Goal: Communication & Community: Answer question/provide support

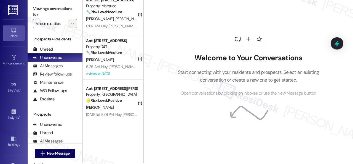
scroll to position [2, 0]
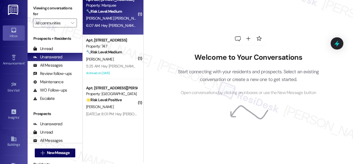
click at [122, 14] on div "Apt. 237, [STREET_ADDRESS] Property: Marquee 🔧 Risk Level: Medium The resident …" at bounding box center [111, 5] width 52 height 19
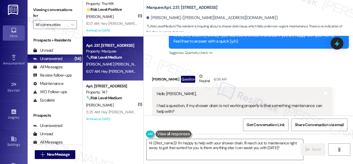
scroll to position [564, 0]
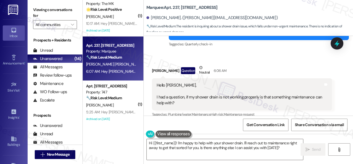
click at [287, 60] on div "Received via SMS [PERSON_NAME] Question Neutral 6:06 AM Hello [PERSON_NAME], I …" at bounding box center [242, 132] width 188 height 144
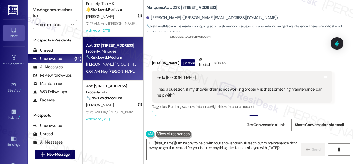
scroll to position [579, 0]
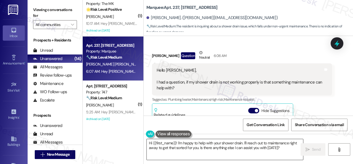
click at [243, 144] on textarea "Hi {{first_name}}! I'm happy to help with your shower drain. I'll reach out to …" at bounding box center [225, 149] width 156 height 21
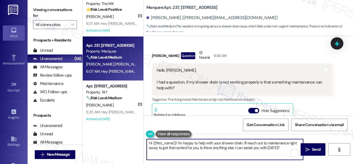
drag, startPoint x: 183, startPoint y: 142, endPoint x: 283, endPoint y: 154, distance: 100.2
click at [283, 154] on textarea "Hi {{first_name}}! I'm happy to help with your shower drain. I'll reach out to …" at bounding box center [225, 149] width 156 height 21
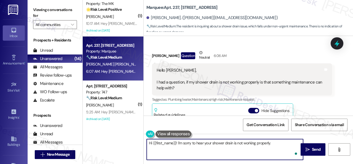
paste textarea "Is there already a work order for the issue? If so, may I have the work order n…"
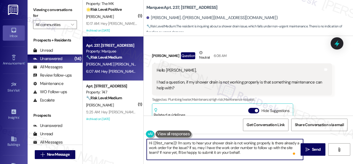
scroll to position [0, 0]
click at [258, 153] on textarea "Hi {{first_name}}! I'm sorry to hear your shower drain is not working properly.…" at bounding box center [225, 149] width 156 height 21
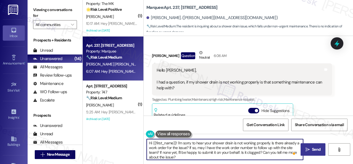
type textarea "Hi {{first_name}}! I'm sorry to hear your shower drain is not working properly.…"
click at [306, 146] on span " Send" at bounding box center [312, 149] width 17 height 6
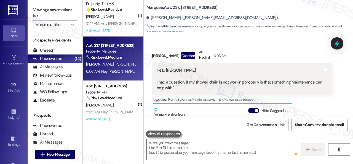
scroll to position [647, 0]
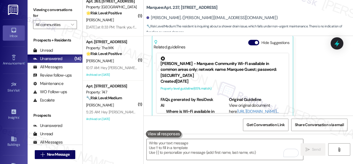
click at [301, 91] on div "Soledad Martinez Sosa Question Neutral 6:06 AM Hello Sarah, I had a question, i…" at bounding box center [242, 49] width 180 height 135
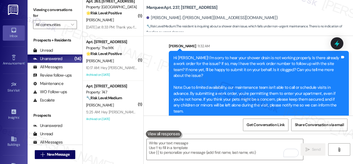
scroll to position [791, 0]
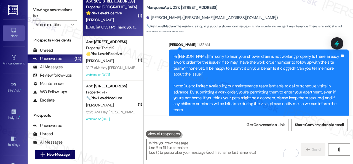
click at [125, 21] on div "A. Devaux" at bounding box center [111, 20] width 52 height 7
type textarea "Fetching suggested responses. Please feel free to read through the conversation…"
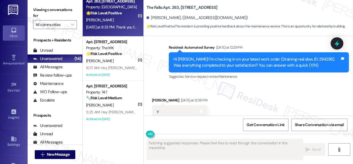
scroll to position [2566, 0]
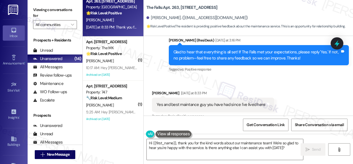
click at [177, 77] on div "Received via SMS Amanda Devaux Yesterday at 8:33 PM Yes and best maintance guy …" at bounding box center [248, 100] width 209 height 47
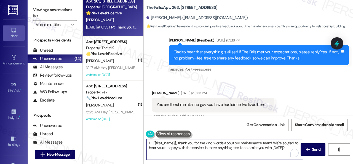
drag, startPoint x: 168, startPoint y: 131, endPoint x: 140, endPoint y: 134, distance: 28.5
click at [137, 132] on div "( 1 ) Apt. 4320RL, 4460 Mountain Laurel Road Property: The Greyson 🌟 Risk Level…" at bounding box center [218, 82] width 270 height 164
paste textarea "I'm glad you are satisfied with your home. Have you written a review for us bef…"
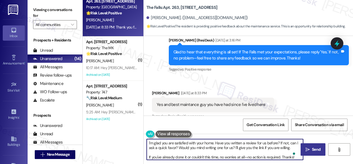
type textarea "I'm glad you are satisfied with your home. Have you written a review for us bef…"
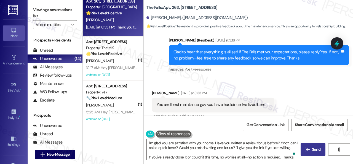
click at [314, 151] on span "Send" at bounding box center [316, 149] width 9 height 6
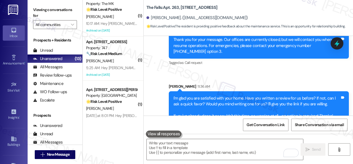
scroll to position [2681, 0]
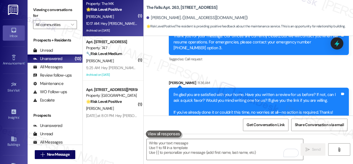
click at [122, 17] on div "H. Rosenfeld" at bounding box center [111, 16] width 52 height 7
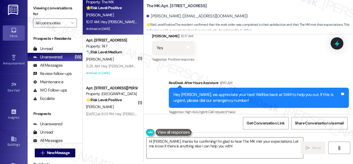
scroll to position [3240, 0]
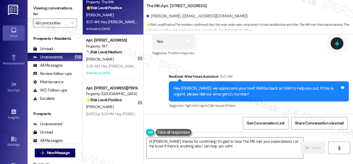
click at [149, 105] on div "Sent via SMS ResiDesk After Hours Assistant 10:17 AM Hey Heather, we appreciate…" at bounding box center [248, 87] width 209 height 52
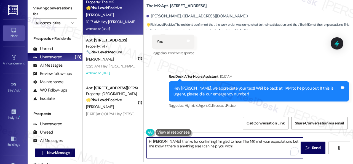
drag, startPoint x: 222, startPoint y: 146, endPoint x: 118, endPoint y: 134, distance: 104.7
click at [118, 134] on div "( 1 ) Apt. 4320RL, 4460 Mountain Laurel Road Property: The Greyson 🌟 Risk Level…" at bounding box center [218, 80] width 270 height 164
paste textarea "I'm glad you are satisfied with your home. Have you written a review for us bef…"
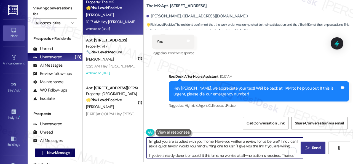
type textarea "I'm glad you are satisfied with your home. Have you written a review for us bef…"
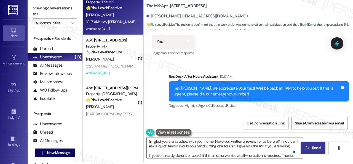
click at [308, 148] on span " Send" at bounding box center [312, 148] width 17 height 6
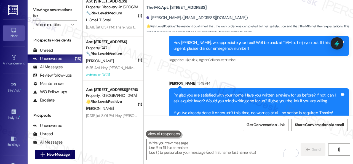
scroll to position [3296, 0]
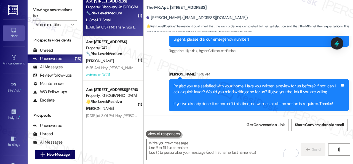
click at [120, 23] on div "L. Small T. Small" at bounding box center [111, 20] width 52 height 7
type textarea "Fetching suggested responses. Please feel free to read through the conversation…"
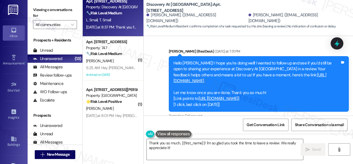
scroll to position [553, 0]
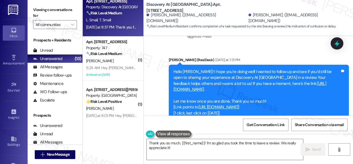
click at [288, 8] on div "Discovery At Kingwood: Apt. 728, 150 Northpark Plaza Drive Leonard Small. (ldsm…" at bounding box center [249, 15] width 207 height 28
click at [263, 81] on link "https://www.theresidesk.com/links/review-KzFY1Cw6F" at bounding box center [249, 86] width 153 height 11
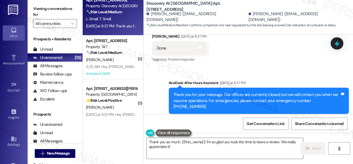
scroll to position [2, 0]
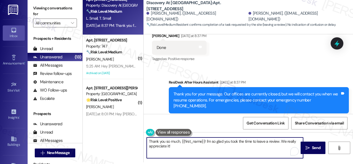
drag, startPoint x: 177, startPoint y: 148, endPoint x: 183, endPoint y: 141, distance: 9.0
click at [129, 136] on div "( 1 ) Apt. 213, 146 Spring Creek Dr Property: Spring Creek 🔧 Risk Level: Medium…" at bounding box center [218, 80] width 270 height 164
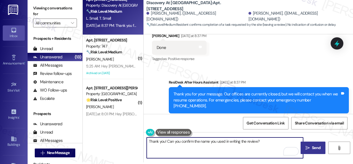
type textarea "Thank you! Can you confirm the name you used in writing the review?"
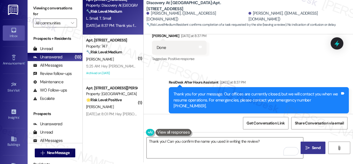
click at [311, 148] on span "Send" at bounding box center [316, 148] width 11 height 6
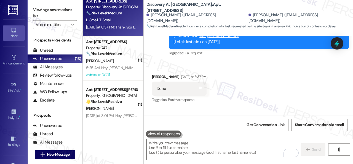
scroll to position [611, 0]
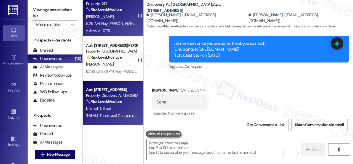
click at [121, 18] on div "[PERSON_NAME]" at bounding box center [111, 16] width 52 height 7
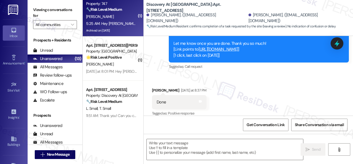
type textarea "Fetching suggested responses. Please feel free to read through the conversation…"
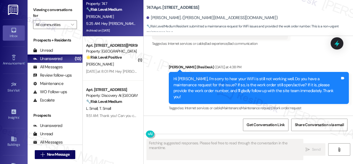
scroll to position [4500, 0]
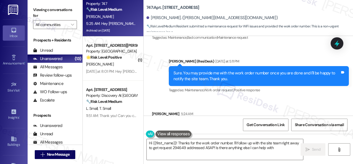
type textarea "Hi {{first_name}}! Thanks for the work order number. I'll follow up with the si…"
click at [210, 122] on div "Done! The request number is 294649" at bounding box center [190, 125] width 66 height 6
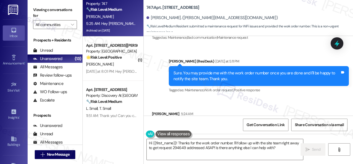
click at [210, 122] on div "Done! The request number is 294649" at bounding box center [190, 125] width 66 height 6
click at [194, 125] on div "Get Conversation Link Share Conversation via email" at bounding box center [248, 124] width 209 height 18
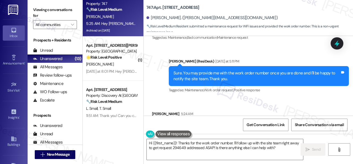
click at [194, 125] on div "Get Conversation Link Share Conversation via email" at bounding box center [248, 124] width 209 height 18
click at [221, 146] on textarea "Hi {{first_name}}! Thanks for the work order number. I'll follow up with the si…" at bounding box center [225, 149] width 156 height 21
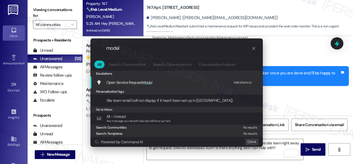
click at [236, 82] on div "Add shortcut" at bounding box center [243, 82] width 18 height 6
drag, startPoint x: 145, startPoint y: 48, endPoint x: 77, endPoint y: 46, distance: 68.4
click at [77, 46] on div ".cls-1{fill:#0a055f;}.cls-2{fill:#0cc4c4;} resideskLogoBlueOrange modal All Sea…" at bounding box center [176, 82] width 353 height 164
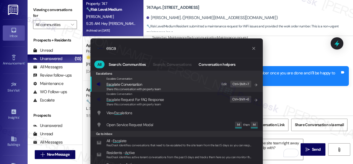
type input "esca"
click at [226, 84] on div "Edit" at bounding box center [224, 84] width 6 height 6
click at [255, 84] on icon "List of options" at bounding box center [255, 84] width 3 height 3
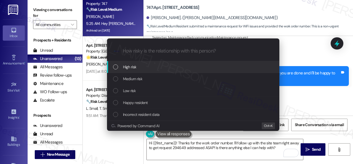
click at [127, 65] on span "High risk" at bounding box center [130, 67] width 14 height 6
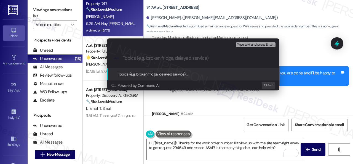
click at [161, 55] on div ".cls-1{fill:#0a055f;}.cls-2{fill:#0cc4c4;} resideskLogoBlueOrange" at bounding box center [193, 58] width 172 height 20
click at [161, 58] on input "Topics (e.g. broken fridge, delayed service)" at bounding box center [198, 58] width 150 height 6
paste input "New Work Order Submitted 294649"
type input "New Work Order Submitted 294649"
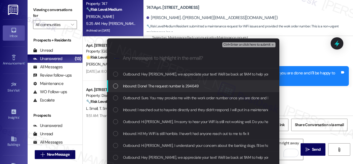
click at [153, 84] on span "Inbound: Done! The request number is 294649" at bounding box center [161, 86] width 76 height 6
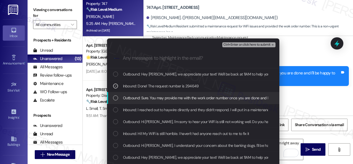
click at [314, 98] on div "Escalate Conversation High risk New Work Order Submitted 294649 Inbound: Done! …" at bounding box center [176, 82] width 353 height 164
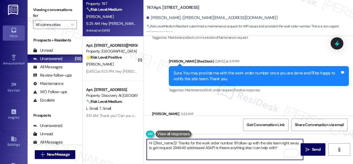
type textarea "Hi {{first_name}}! Thanks for the work order number. I'll follow up with the si…"
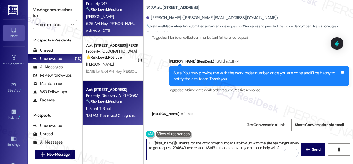
drag, startPoint x: 280, startPoint y: 149, endPoint x: 127, endPoint y: 119, distance: 155.6
click at [127, 119] on div "( 1 ) Apt. 213, 146 Spring Creek Dr Property: Spring Creek 🔧 Risk Level: Medium…" at bounding box center [218, 82] width 270 height 164
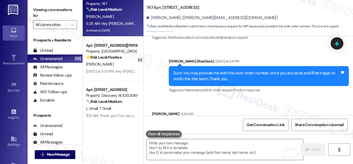
click at [244, 103] on div "Received via SMS Mackenzie Thompson 5:24 AM Done! The request number is 294649 …" at bounding box center [248, 121] width 209 height 47
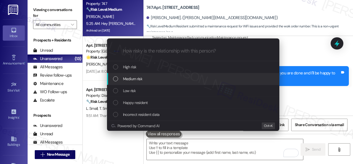
click at [130, 79] on span "Medium risk" at bounding box center [132, 79] width 19 height 6
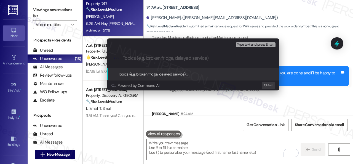
paste input "New Work Order Submitted 294649"
type input "New Work Order Submitted 294649"
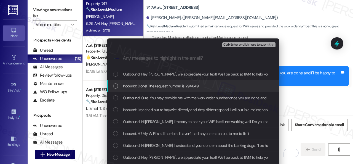
click at [154, 85] on span "Inbound: Done! The request number is 294649" at bounding box center [161, 86] width 76 height 6
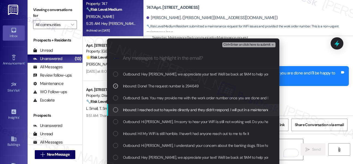
click at [149, 109] on span "Inbound: I reached out to haywire directly and they didn't respond. I will put …" at bounding box center [234, 109] width 223 height 6
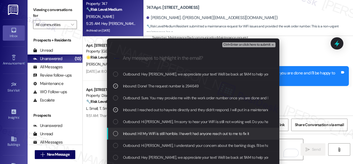
click at [156, 134] on span "Inbound: Hi! My WiFi is still horrible. I haven't had anyone reach out to me to…" at bounding box center [186, 133] width 126 height 6
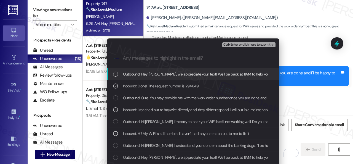
click at [233, 44] on span "Ctrl+Enter or click here to submit" at bounding box center [246, 45] width 47 height 4
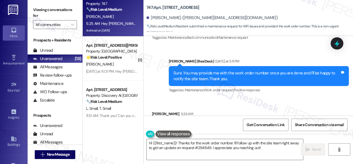
click at [278, 98] on div "Received via SMS Mackenzie Thompson 5:24 AM Done! The request number is 294649 …" at bounding box center [248, 121] width 209 height 47
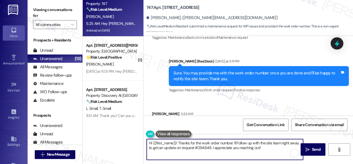
drag, startPoint x: 269, startPoint y: 149, endPoint x: 95, endPoint y: 140, distance: 173.4
click at [102, 144] on div "( 1 ) Apt. 213, 146 Spring Creek Dr Property: Spring Creek 🔧 Risk Level: Medium…" at bounding box center [218, 82] width 270 height 164
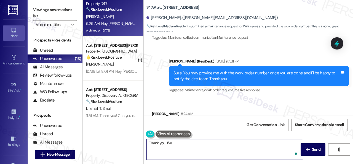
paste textarea "notified the site team. Please let me know if you have an update or need anythi…"
click at [206, 142] on textarea "Thank you! I've notified the site team. Please let me know if you have an updat…" at bounding box center [225, 149] width 156 height 21
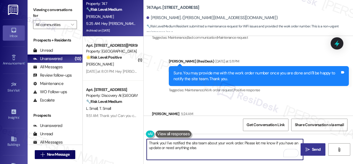
type textarea "Thank you! I've notified the site team about your work order. Please let me kno…"
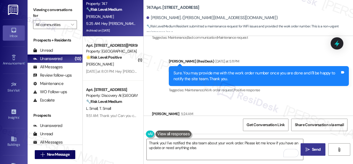
click at [312, 149] on span "Send" at bounding box center [316, 149] width 9 height 6
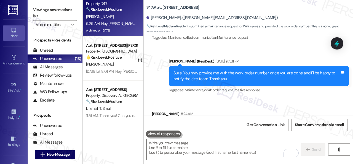
scroll to position [361, 0]
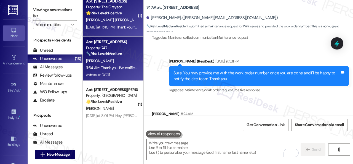
click at [125, 21] on div "M. Vasquez V. Perez" at bounding box center [111, 20] width 52 height 7
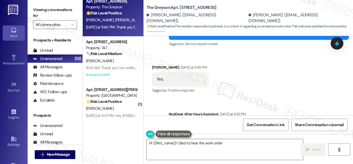
scroll to position [2, 0]
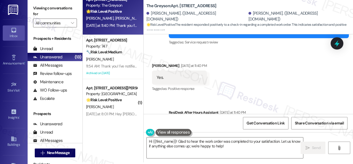
drag, startPoint x: 159, startPoint y: 81, endPoint x: 170, endPoint y: 92, distance: 15.6
click at [159, 97] on div "Sent via SMS ResiDesk After Hours Assistant Yesterday at 11:40 PM Thank you for…" at bounding box center [248, 126] width 209 height 58
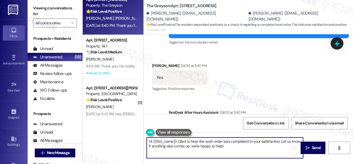
drag, startPoint x: 165, startPoint y: 145, endPoint x: 196, endPoint y: 143, distance: 31.2
click at [123, 138] on div "( 1 ) Apt. 2106, 6855 S Mason Rd Property: Waterstone at Cinco Ranch 🔧 Risk Lev…" at bounding box center [218, 80] width 270 height 164
paste textarea "Glad to hear that everything is all set! If {{property}} met your expectations,…"
type textarea "Glad to hear that everything is all set! If {{property}} met your expectations,…"
click at [313, 146] on span "Send" at bounding box center [316, 148] width 9 height 6
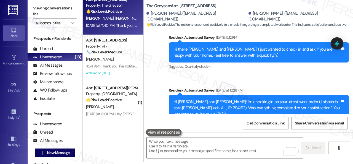
scroll to position [2546, 0]
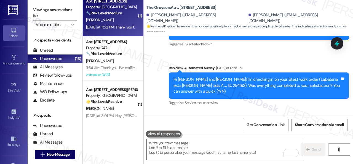
click at [124, 22] on div "C. Mcdowell" at bounding box center [111, 20] width 52 height 7
type textarea "Fetching suggested responses. Please feel free to read through the conversation…"
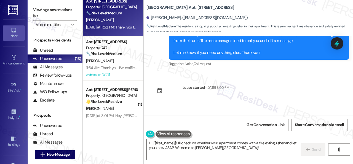
scroll to position [10877, 0]
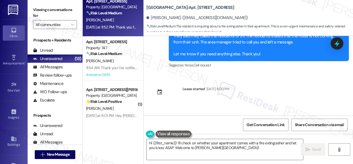
click at [288, 66] on div "Survey, sent via SMS Residesk Automated Survey May 16, 2024 at 12:25 PM Hi Clai…" at bounding box center [248, 75] width 209 height 79
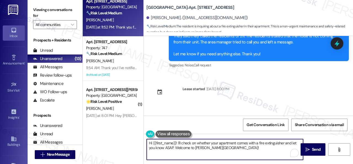
drag, startPoint x: 174, startPoint y: 147, endPoint x: 260, endPoint y: 149, distance: 85.5
click at [264, 147] on textarea "Hi {{first_name}}! I'll check on whether your apartment comes with a fire extin…" at bounding box center [225, 149] width 156 height 21
type textarea "Hi {{first_name}}! I'll check on whether your apartment comes with a fire extin…"
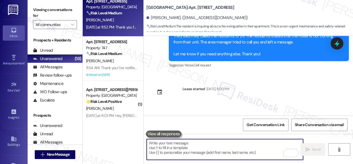
scroll to position [10983, 0]
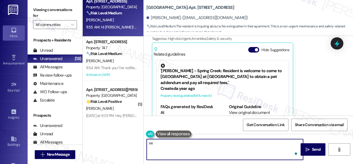
type textarea "ee"
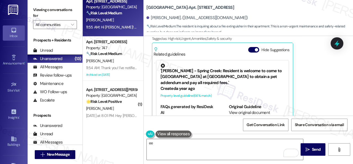
click at [307, 96] on div "Received via SMS Claire Mcdowell Question Yesterday at 11:52 PM Hello, I am won…" at bounding box center [248, 63] width 209 height 129
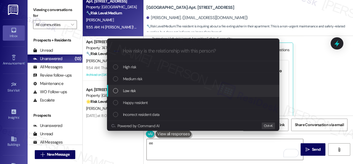
click at [135, 91] on span "Low risk" at bounding box center [129, 90] width 13 height 6
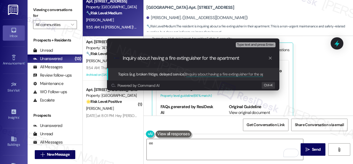
type input "Inquiry about having a fire extinguisher for the apartment."
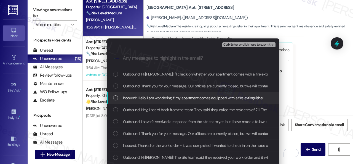
click at [141, 101] on div "Inbound: Hello, I am wondering if my apartment comes equipped with a fire extin…" at bounding box center [193, 98] width 172 height 12
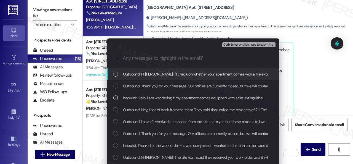
click at [237, 44] on span "Ctrl+Enter or click here to submit" at bounding box center [246, 45] width 47 height 4
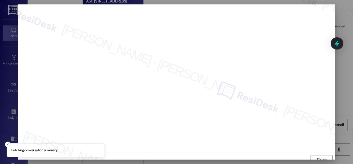
scroll to position [4, 0]
click at [317, 153] on span "Close" at bounding box center [322, 155] width 10 height 6
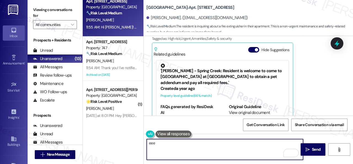
type textarea "eee"
click at [210, 125] on div "Get Conversation Link Share Conversation via email" at bounding box center [248, 124] width 209 height 18
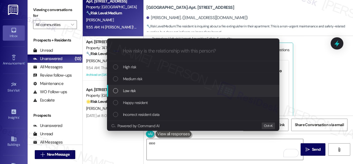
click at [120, 88] on div "Low risk" at bounding box center [193, 90] width 161 height 6
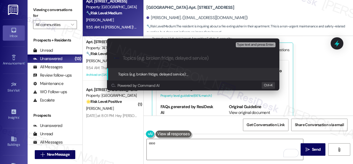
paste input "Inquiry about having a fire extinguisher for the apartment."
type input "Inquiry about having a fire extinguisher for the apartment."
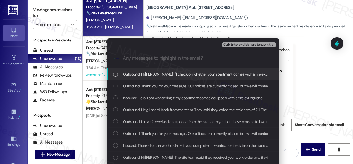
click at [135, 96] on span "Inbound: Hello, I am wondering if my apartment comes equipped with a fire extin…" at bounding box center [193, 98] width 141 height 6
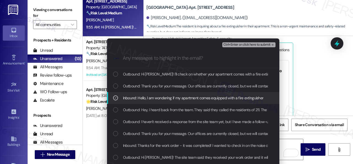
click at [234, 43] on span "Ctrl+Enter or click here to submit" at bounding box center [246, 45] width 47 height 4
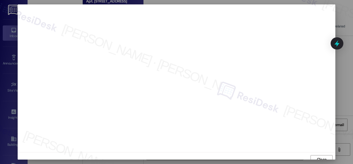
scroll to position [4, 0]
click at [318, 155] on span "Close" at bounding box center [322, 155] width 10 height 6
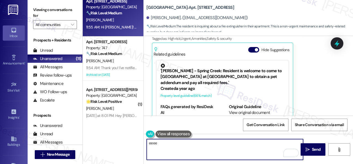
type textarea "eeeee"
drag, startPoint x: 127, startPoint y: 144, endPoint x: 98, endPoint y: 144, distance: 29.2
click at [98, 144] on div "Apt. 4320RL, 4460 Mountain Laurel Road Property: The Greyson 🌟 Risk Level: Posi…" at bounding box center [218, 82] width 270 height 164
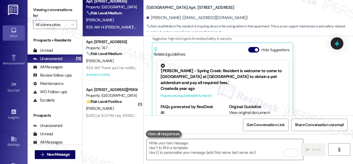
click at [165, 124] on div "Get Conversation Link Share Conversation via email" at bounding box center [248, 124] width 209 height 18
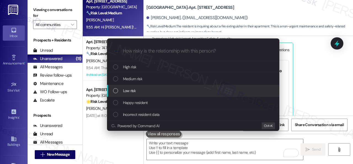
click at [133, 90] on span "Low risk" at bounding box center [129, 90] width 13 height 6
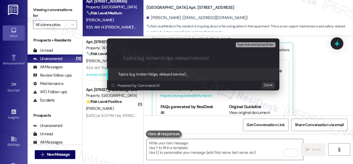
paste input "Inquiry about having a fire extinguisher for the apartment."
type input "Inquiry about having a fire extinguisher for the apartment."
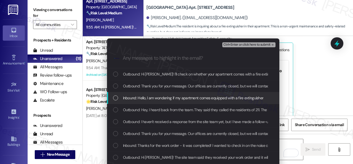
click at [142, 95] on span "Inbound: Hello, I am wondering if my apartment comes equipped with a fire extin…" at bounding box center [193, 98] width 141 height 6
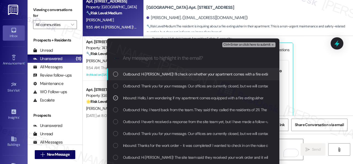
click at [232, 44] on span "Ctrl+Enter or click here to submit" at bounding box center [246, 45] width 47 height 4
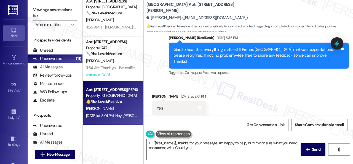
scroll to position [268, 0]
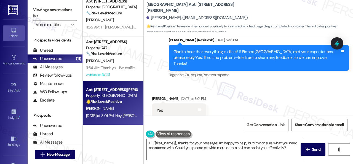
click at [163, 83] on div "Received via SMS Hayden Storts Yesterday at 8:01 PM Yes Tags and notes Tagged a…" at bounding box center [248, 106] width 209 height 47
click at [181, 147] on textarea "Hi {{first_name}}, thanks for your message! I'm happy to help, but I'm not sure…" at bounding box center [225, 149] width 156 height 21
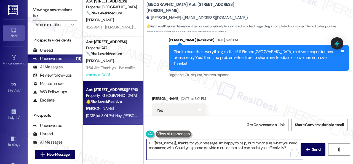
paste textarea "I'm glad you are satisfied with your home. Have you written a review for us bef…"
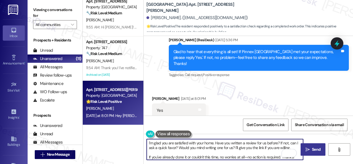
type textarea "I'm glad you are satisfied with your home. Have you written a review for us bef…"
click at [308, 149] on span " Send" at bounding box center [312, 149] width 17 height 6
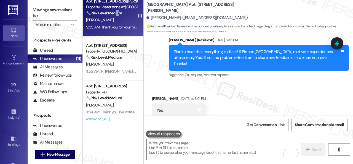
click at [120, 15] on strong "🔧 Risk Level: Medium" at bounding box center [104, 12] width 36 height 5
type textarea "Fetching suggested responses. Please feel free to read through the conversation…"
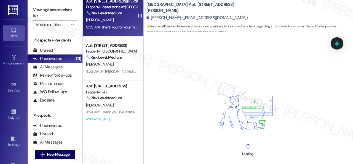
click at [129, 20] on div "K. Bridgeford" at bounding box center [111, 20] width 52 height 7
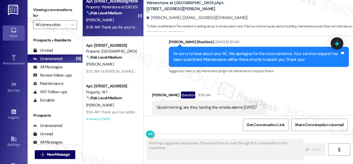
scroll to position [3564, 0]
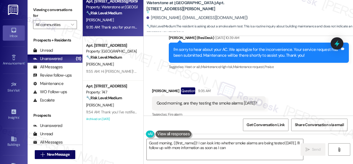
type textarea "Good morning, {{first_name}}! I can look into whether smoke alarms are being te…"
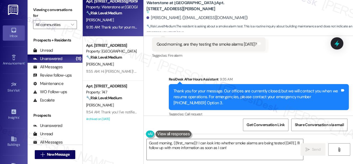
scroll to position [3568, 0]
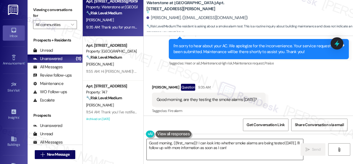
click at [277, 150] on textarea "Good morning, {{first_name}}! I can look into whether smoke alarms are being te…" at bounding box center [225, 149] width 156 height 21
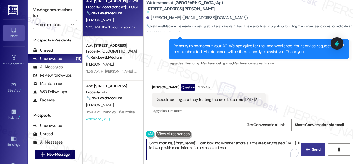
click at [312, 148] on span "Send" at bounding box center [316, 149] width 9 height 6
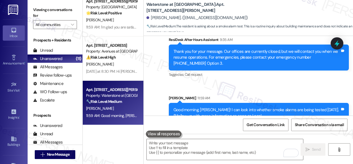
scroll to position [3667, 0]
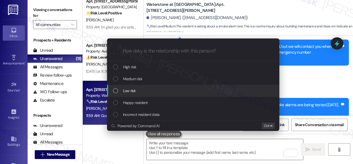
click at [123, 89] on span "Low risk" at bounding box center [129, 90] width 13 height 6
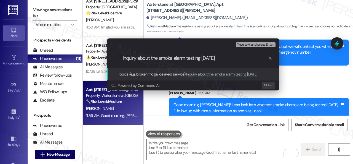
type input "Inquiry about the smoke alarm testing today."
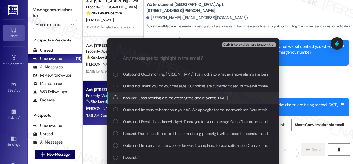
click at [189, 97] on span "Inbound: Good morning, are they testing the smoke alarms today?" at bounding box center [176, 98] width 106 height 6
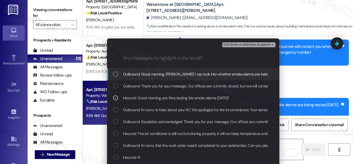
click at [229, 45] on span "Ctrl+Enter or click here to submit" at bounding box center [246, 45] width 47 height 4
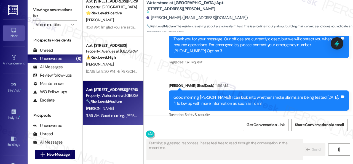
scroll to position [3675, 0]
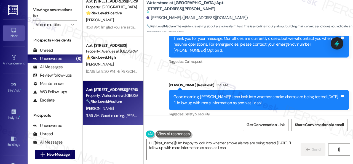
type textarea "Hi {{first_name}}! I'm happy to look into whether smoke alarms are being tested…"
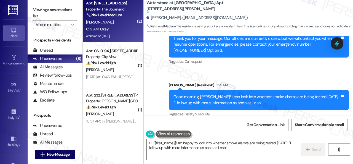
scroll to position [0, 0]
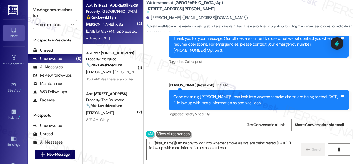
click at [130, 24] on div "S. Odonnell X. Su" at bounding box center [111, 24] width 52 height 7
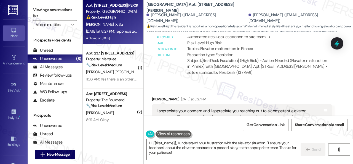
scroll to position [5181, 0]
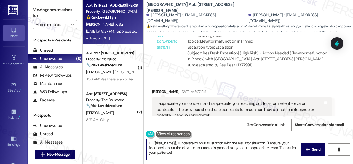
click at [177, 141] on textarea "Hi {{first_name}}, I understand your frustration with the elevator situation. I…" at bounding box center [225, 149] width 156 height 21
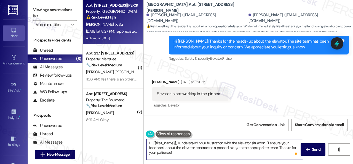
scroll to position [4988, 0]
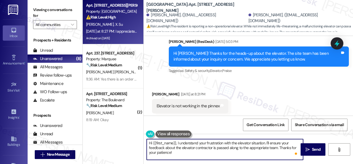
drag, startPoint x: 153, startPoint y: 141, endPoint x: 176, endPoint y: 141, distance: 22.6
click at [176, 141] on textarea "Hi {{first_name}}, I understand your frustration with the elevator situation. I…" at bounding box center [225, 149] width 156 height 21
click at [161, 144] on textarea "Hi Sean, I understand your frustration with the elevator situation. I'll ensure…" at bounding box center [225, 149] width 156 height 21
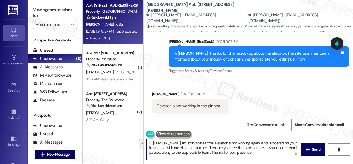
drag, startPoint x: 294, startPoint y: 144, endPoint x: 189, endPoint y: 148, distance: 104.9
click at [189, 148] on textarea "Hi Sean, I'm sorry to hear the elevator is not working again, and I understand …" at bounding box center [225, 149] width 156 height 21
click at [197, 147] on textarea "Hi Sean, I'm sorry to hear the elevator is not working again, and I understand …" at bounding box center [225, 149] width 156 height 21
click at [199, 152] on textarea "Hi Sean, I'm sorry to hear the elevator is not working again, and I understand …" at bounding box center [225, 149] width 156 height 21
type textarea "Hi Sean, I'm sorry to hear the elevator is not working again, and I understand …"
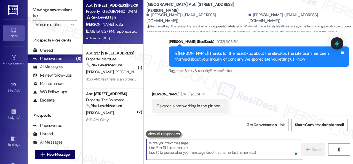
scroll to position [5180, 0]
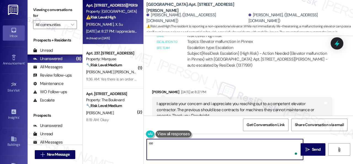
type textarea "ee"
click at [216, 124] on div "Get Conversation Link Share Conversation via email" at bounding box center [248, 124] width 209 height 18
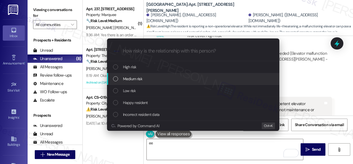
click at [132, 80] on span "Medium risk" at bounding box center [132, 79] width 19 height 6
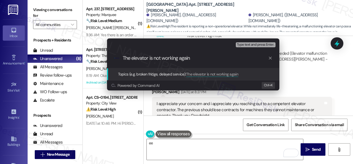
type input "The elevator is not working again."
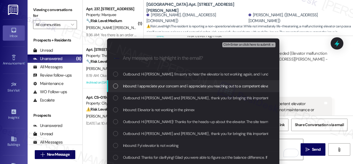
click at [140, 86] on span "Inbound: I appreciate your concern and i appreciate you reaching out to a compe…" at bounding box center [295, 86] width 344 height 6
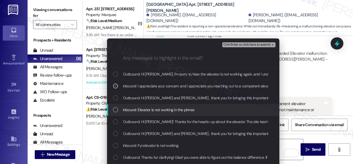
click at [180, 108] on span "Inbound: Elevator is not working in the pinnex" at bounding box center [159, 109] width 72 height 6
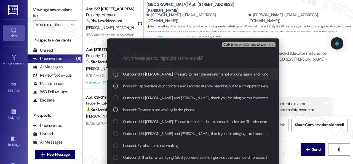
click at [233, 44] on span "Ctrl+Enter or click here to submit" at bounding box center [246, 45] width 47 height 4
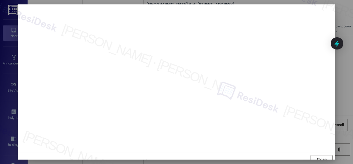
scroll to position [4, 0]
click at [314, 155] on button "Close" at bounding box center [322, 155] width 22 height 9
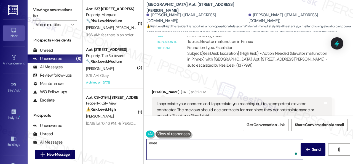
type textarea "eeee"
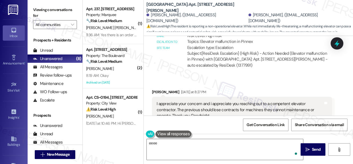
click at [222, 113] on div "Received via SMS Sean Odonnell Yesterday at 8:27 PM I appreciate your concern a…" at bounding box center [242, 110] width 188 height 50
click at [220, 118] on div "Get Conversation Link Share Conversation via email" at bounding box center [248, 124] width 209 height 18
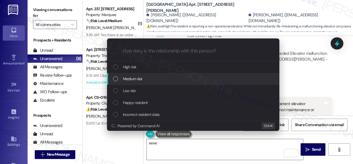
click at [129, 76] on span "Medium risk" at bounding box center [132, 79] width 19 height 6
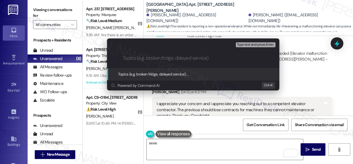
paste input "The elevator is not working again."
type input "The elevator is not working again."
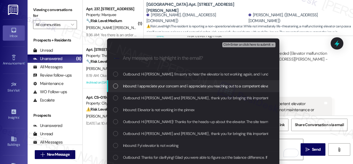
click at [125, 85] on span "Inbound: I appreciate your concern and i appreciate you reaching out to a compe…" at bounding box center [295, 86] width 344 height 6
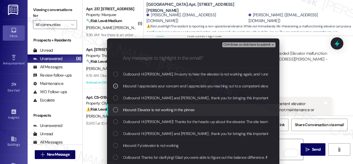
click at [130, 108] on span "Inbound: Elevator is not working in the pinnex" at bounding box center [159, 109] width 72 height 6
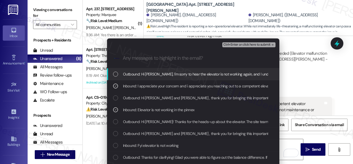
click at [230, 44] on span "Ctrl+Enter or click here to submit" at bounding box center [246, 45] width 47 height 4
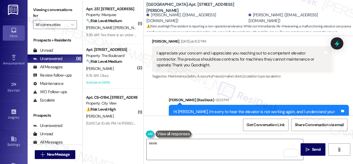
scroll to position [5180, 0]
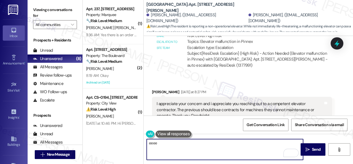
drag, startPoint x: 167, startPoint y: 146, endPoint x: 138, endPoint y: 144, distance: 29.0
click at [138, 144] on div "( 1 ) Apt. 237, 1400 Nicollet Ave Property: Marquee 🔧 Risk Level: Medium The re…" at bounding box center [218, 82] width 270 height 164
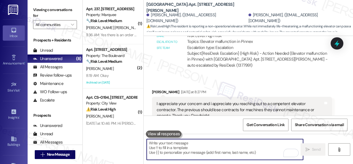
click at [173, 76] on div "Received via SMS Sean Odonnell Yesterday at 8:27 PM I appreciate your concern a…" at bounding box center [248, 105] width 209 height 58
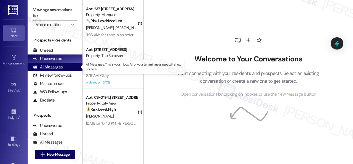
click at [51, 68] on div "All Messages" at bounding box center [48, 67] width 30 height 6
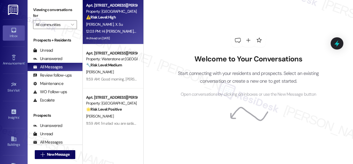
click at [129, 25] on div "[PERSON_NAME] X. Su" at bounding box center [111, 24] width 52 height 7
click at [127, 33] on div "12:03 PM: Hi Sean, I'm sorry to hear the elevator is not working again, and I u…" at bounding box center [323, 31] width 475 height 5
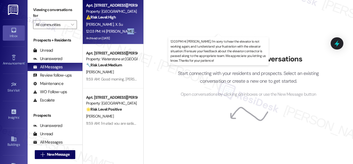
click at [127, 33] on div "12:03 PM: Hi Sean, I'm sorry to hear the elevator is not working again, and I u…" at bounding box center [323, 31] width 475 height 5
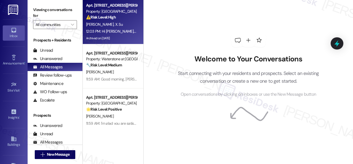
click at [127, 16] on div "⚠️ Risk Level: High The resident is reporting a non-operational elevator. While…" at bounding box center [111, 17] width 51 height 6
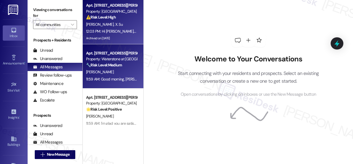
click at [130, 62] on div "🔧 Risk Level: Medium The resident is asking about a smoke alarm test. This is a…" at bounding box center [111, 65] width 51 height 6
click at [130, 23] on div "S. Odonnell X. Su" at bounding box center [111, 24] width 52 height 7
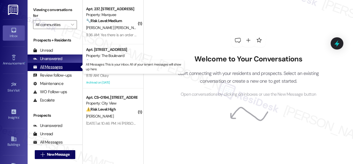
click at [57, 66] on div "All Messages" at bounding box center [48, 67] width 30 height 6
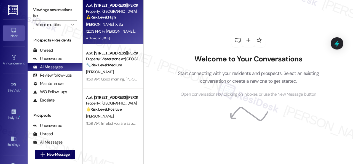
click at [128, 25] on div "S. Odonnell X. Su" at bounding box center [111, 24] width 52 height 7
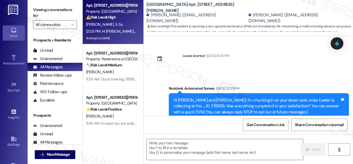
type textarea "Fetching suggested responses. Please feel free to read through the conversation…"
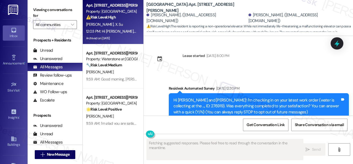
scroll to position [5313, 0]
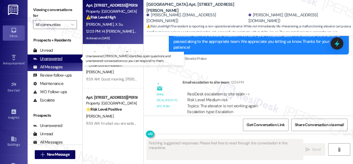
click at [56, 57] on div "Unanswered" at bounding box center [47, 59] width 29 height 6
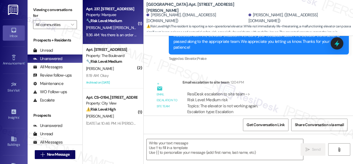
click at [130, 28] on div "[PERSON_NAME] [PERSON_NAME]" at bounding box center [111, 27] width 52 height 7
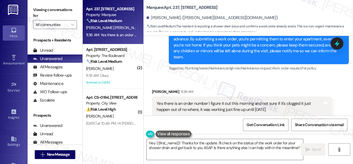
scroll to position [786, 0]
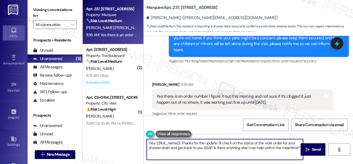
drag, startPoint x: 147, startPoint y: 141, endPoint x: 353, endPoint y: 174, distance: 208.6
click at [353, 163] on html "Inbox Go to Inbox Announcement • Send A Text Announcement Site Visit • Go to Si…" at bounding box center [176, 82] width 353 height 164
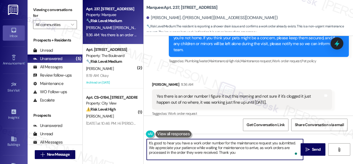
type textarea "It's good to hear you have a work order number for the maintenance request you …"
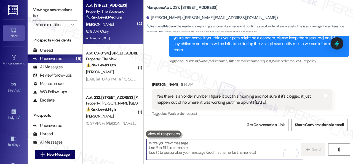
click at [125, 31] on div "8:19 AM: Okay 8:19 AM: Okay" at bounding box center [111, 31] width 52 height 7
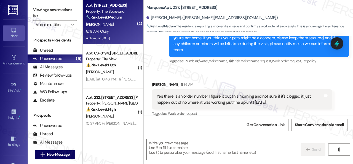
type textarea "Fetching suggested responses. Please feel free to read through the conversation…"
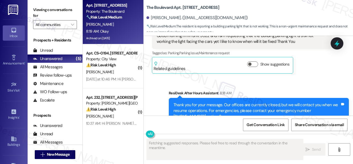
scroll to position [1797, 0]
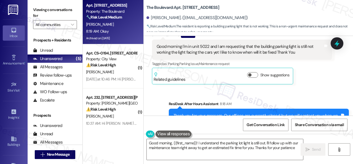
type textarea "Good morning, {{first_name}}! I understand the parking lot light is still out. …"
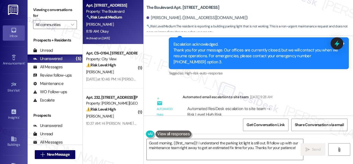
scroll to position [1549, 0]
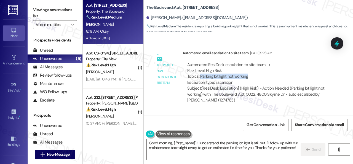
drag, startPoint x: 247, startPoint y: 82, endPoint x: 200, endPoint y: 82, distance: 46.9
click at [200, 82] on div "Automated ResiDesk escalation to site team -> Risk Level: High Risk Topics: Par…" at bounding box center [257, 74] width 140 height 24
copy div "Parking lot light not working"
click at [157, 102] on div "Automated email escalation to site team Automated email escalation to site team…" at bounding box center [242, 79] width 188 height 66
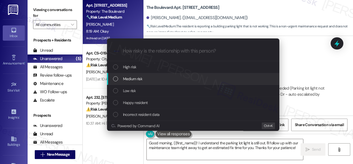
click at [129, 79] on span "Medium risk" at bounding box center [132, 79] width 19 height 6
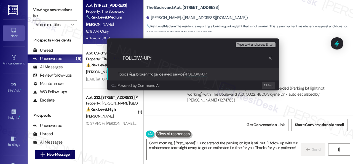
paste input "Parking lot light not working"
type input "FOLLOW-UP: Parking lot light not working"
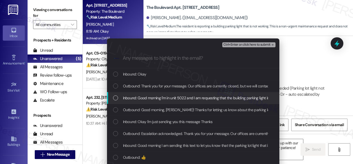
click at [124, 98] on span "Inbound: Good morning I'm in unit 5022 and I am requesting that the building pa…" at bounding box center [266, 98] width 286 height 6
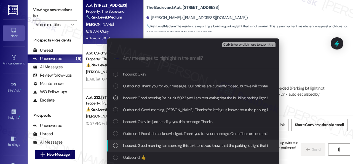
click at [126, 146] on span "Inbound: Good morning I am sending this text to let you know that the parking l…" at bounding box center [309, 145] width 373 height 6
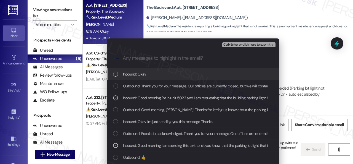
click at [234, 44] on span "Ctrl+Enter or click here to submit" at bounding box center [246, 45] width 47 height 4
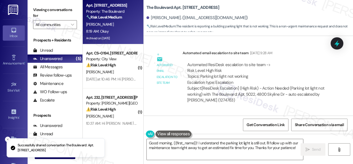
scroll to position [0, 0]
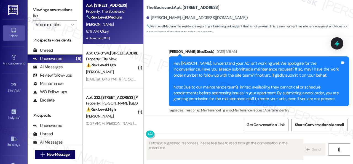
type textarea "Fetching suggested responses. Please feel free to read through the conversation…"
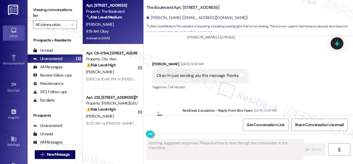
scroll to position [1880, 0]
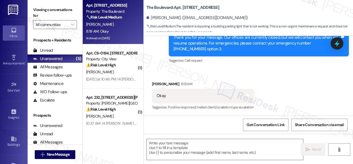
click at [280, 76] on div "Received via SMS Richard Hamilton 8:19 AM Okay Tags and notes Tagged as: Positi…" at bounding box center [248, 91] width 209 height 47
click at [188, 148] on textarea at bounding box center [225, 149] width 156 height 21
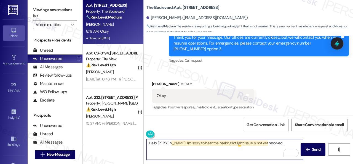
click at [240, 145] on textarea "Hello Richard! I'm sorry to hear the parking lot light issue is not yet resolve…" at bounding box center [225, 149] width 156 height 21
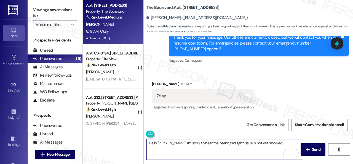
click at [198, 142] on textarea "Hello Richard! I'm sorry to hear the parking lot light issue is not yet resolve…" at bounding box center [225, 149] width 156 height 21
click at [272, 144] on textarea "Hello Richard! I'm sorry to hear the parking lot light issue is not yet resolve…" at bounding box center [225, 149] width 156 height 21
paste textarea "I've made a follow-up with the site team regarding your work order. Let me know…"
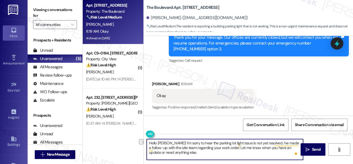
drag, startPoint x: 207, startPoint y: 146, endPoint x: 224, endPoint y: 146, distance: 16.8
click at [224, 146] on textarea "Hello Richard! I'm sorry to hear the parking lot light issue is not yet resolve…" at bounding box center [225, 149] width 156 height 21
click at [279, 148] on textarea "Hello Richard! I'm sorry to hear the parking lot light issue is not yet resolve…" at bounding box center [225, 149] width 156 height 21
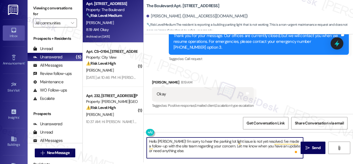
scroll to position [1880, 0]
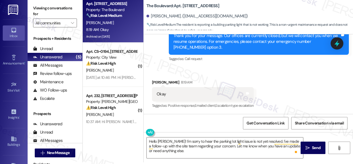
click at [240, 82] on div "Richard Hamilton 8:19 AM" at bounding box center [203, 83] width 102 height 8
click at [270, 151] on textarea "Hello Richard! I'm sorry to hear the parking lot light issue is not yet resolve…" at bounding box center [225, 147] width 156 height 21
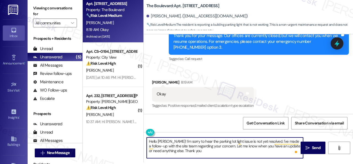
type textarea "Hello Richard! I'm sorry to hear the parking lot light issue is not yet resolve…"
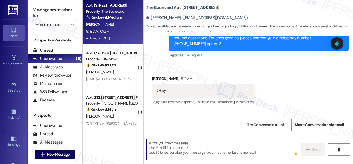
scroll to position [1880, 0]
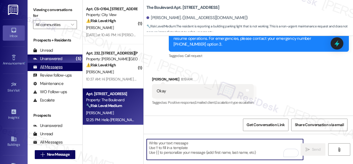
click at [50, 68] on div "All Messages" at bounding box center [48, 67] width 30 height 6
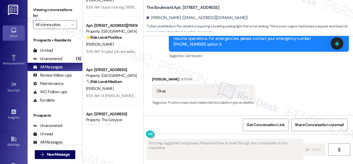
scroll to position [193, 0]
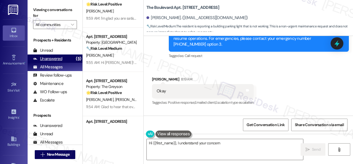
click at [48, 56] on div "Unanswered" at bounding box center [47, 59] width 29 height 6
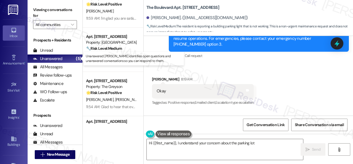
type textarea "Hi {{first_name}}, I understand your concern about the parking lot light"
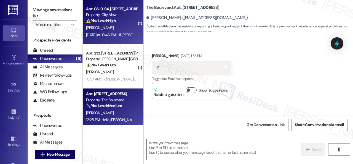
click at [119, 19] on div "⚠️ Risk Level: High The resident responded 'N' to the question of whether the w…" at bounding box center [111, 21] width 51 height 6
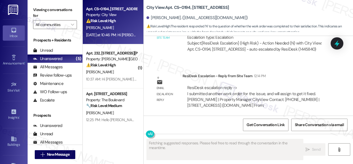
scroll to position [255, 0]
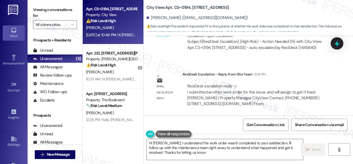
type textarea "Hi Johnathan, I understand the work order wasn't completed to your satisfaction…"
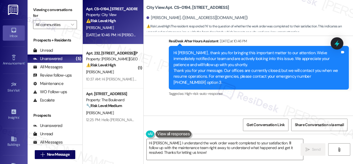
scroll to position [117, 0]
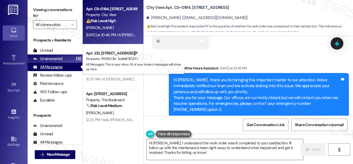
click at [57, 67] on div "All Messages" at bounding box center [48, 67] width 30 height 6
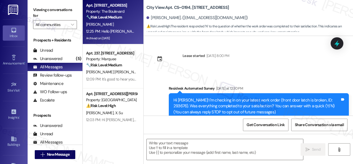
click at [123, 26] on div "[PERSON_NAME]" at bounding box center [111, 24] width 52 height 7
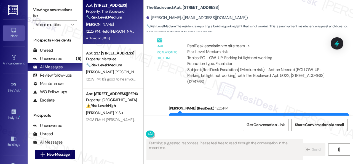
scroll to position [1962, 0]
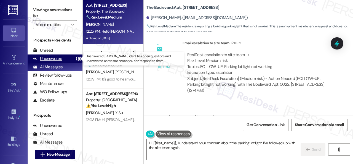
click at [55, 61] on div "Unanswered" at bounding box center [47, 59] width 29 height 6
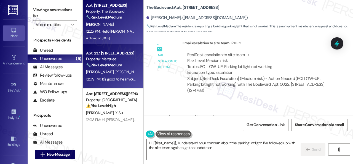
type textarea "Hi {{first_name}}, I understand your concern about the parking lot light. I've …"
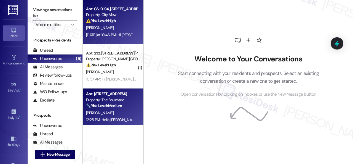
click at [121, 31] on div "[PERSON_NAME]" at bounding box center [111, 27] width 52 height 7
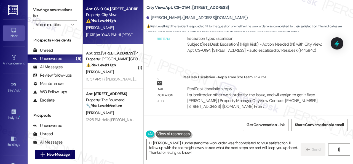
scroll to position [255, 0]
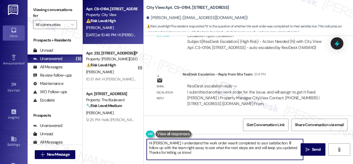
drag, startPoint x: 277, startPoint y: 144, endPoint x: 280, endPoint y: 157, distance: 13.5
click at [280, 157] on textarea "Hi Johnathan, I understand the work order wasn't completed to your satisfaction…" at bounding box center [225, 149] width 156 height 21
type textarea "Hi Johnathan, I understand the work order wasn't completed to your satisfaction…"
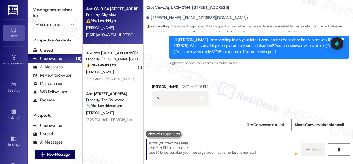
scroll to position [54, 0]
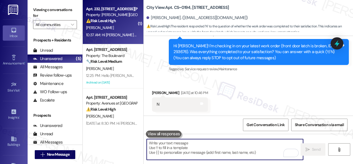
click at [112, 32] on div "10:37 AM: Hi Angela , thank you for bringing this important matter to our atten…" at bounding box center [111, 34] width 52 height 7
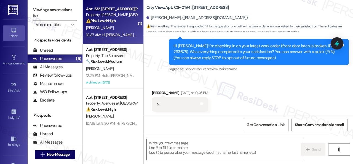
type textarea "Fetching suggested responses. Please feel free to read through the conversation…"
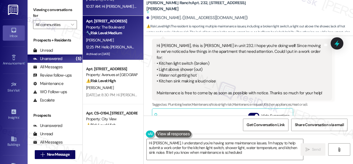
scroll to position [52, 0]
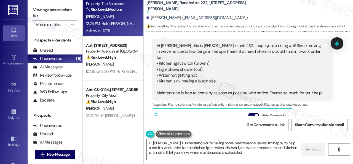
type textarea "Hi Angela, I understand you're having some maintenance issues. I'm happy to hel…"
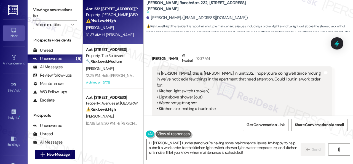
scroll to position [60, 0]
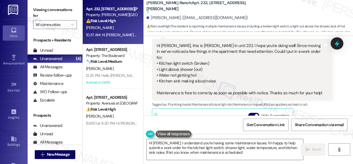
drag, startPoint x: 156, startPoint y: 57, endPoint x: 218, endPoint y: 74, distance: 63.6
click at [218, 74] on div "Hi Sarah, this is Angela in unit 232. I hope you’re doing well! Since moving in…" at bounding box center [240, 69] width 167 height 53
copy div "• Kitchen light switch (broken) • Light above shower (out) • Water not getting …"
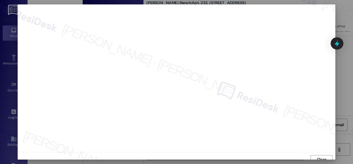
scroll to position [0, 0]
click at [317, 155] on span "Close" at bounding box center [322, 159] width 12 height 8
click at [318, 155] on span "Close" at bounding box center [322, 155] width 10 height 6
click at [312, 153] on button "Close" at bounding box center [322, 155] width 22 height 9
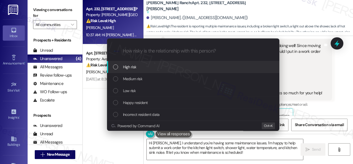
click at [131, 65] on span "High risk" at bounding box center [130, 67] width 14 height 6
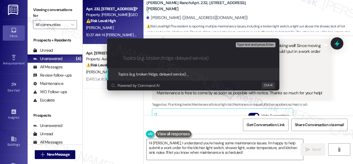
paste input "Kitchen sink making a loud noise"
click at [334, 103] on div "Escalate Conversation High risk Topics (e.g. broken fridge, delayed service) An…" at bounding box center [176, 82] width 353 height 164
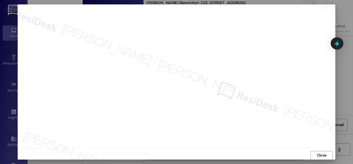
scroll to position [7, 0]
click at [318, 151] on span "Close" at bounding box center [322, 152] width 10 height 6
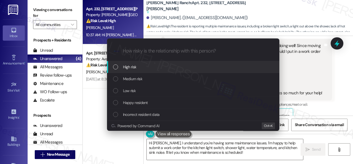
click at [127, 68] on span "High risk" at bounding box center [130, 67] width 14 height 6
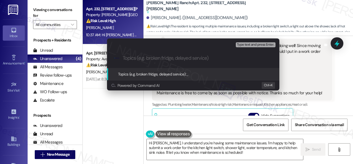
paste input "Work Orders filed by ResiDesk 294703, 294706, 294707 & 294708"
type input "Work Orders filed by ResiDesk 294703, 294706, 294707 & 294708"
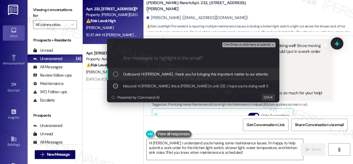
click at [242, 45] on span "Ctrl+Enter or click here to submit" at bounding box center [246, 45] width 47 height 4
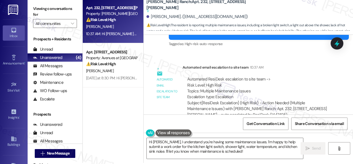
scroll to position [2, 0]
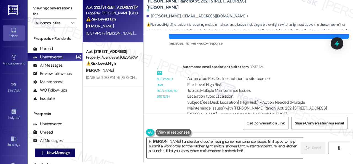
click at [249, 142] on textarea "Hi Angela, I understand you're having some maintenance issues. I'm happy to hel…" at bounding box center [225, 147] width 156 height 21
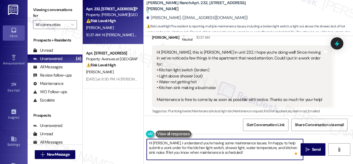
scroll to position [45, 0]
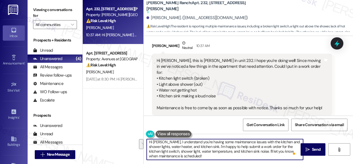
scroll to position [1, 0]
drag, startPoint x: 206, startPoint y: 149, endPoint x: 220, endPoint y: 161, distance: 18.0
click at [220, 161] on div "Hi [PERSON_NAME], I understand you're having some maintenance issues with the k…" at bounding box center [248, 153] width 209 height 41
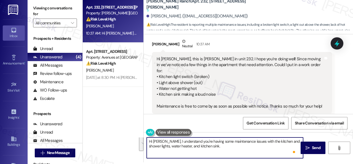
scroll to position [0, 0]
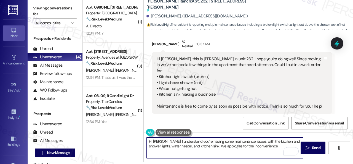
click at [271, 146] on textarea "Hi Angela, I understand you're having some maintenance issues with the kitchen …" at bounding box center [225, 147] width 156 height 21
paste textarea "I've submitted work orders on your behalf and notified the site team. Please no…"
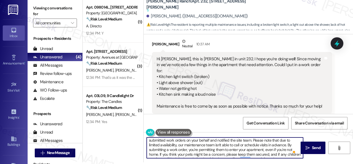
scroll to position [15, 0]
click at [278, 155] on textarea "Hi Angela, I understand you're having some maintenance issues with the kitchen …" at bounding box center [225, 147] width 156 height 21
drag, startPoint x: 240, startPoint y: 149, endPoint x: 243, endPoint y: 148, distance: 3.5
click at [243, 148] on textarea "Hi Angela, I understand you're having some maintenance issues with the kitchen …" at bounding box center [225, 147] width 156 height 21
click at [262, 154] on textarea "Hi Angela, I understand you're having some maintenance issues with the kitchen …" at bounding box center [225, 147] width 156 height 21
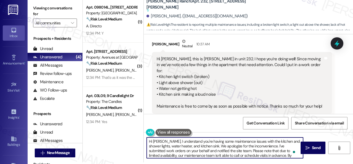
scroll to position [10, 0]
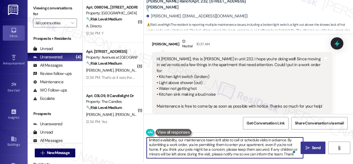
type textarea "Hi Angela, I understand you're having some maintenance issues with the kitchen …"
click at [313, 147] on span "Send" at bounding box center [316, 148] width 9 height 6
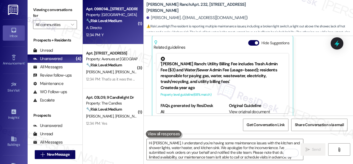
click at [123, 32] on div "12:34 PM: Y 12:34 PM: Y" at bounding box center [111, 34] width 52 height 7
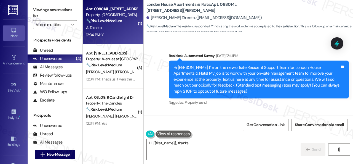
scroll to position [2151, 0]
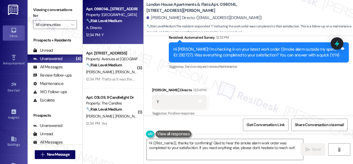
click at [162, 65] on div "Survey, sent via SMS Residesk Automated Survey 12:32 PM Hi Alma! I'm checking i…" at bounding box center [248, 48] width 209 height 52
click at [218, 147] on textarea "Hi {{first_name}}, thanks for confirming! Glad to hear the smoke alarm work ord…" at bounding box center [225, 149] width 156 height 21
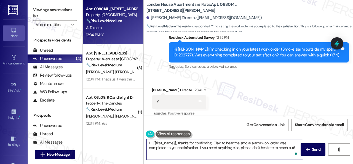
paste textarea "Glad to hear that everything is all set! If {{property}} met your expectations,…"
type textarea "Glad to hear that everything is all set! If {{property}} met your expectations,…"
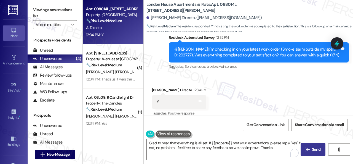
click at [314, 153] on button " Send" at bounding box center [313, 149] width 25 height 12
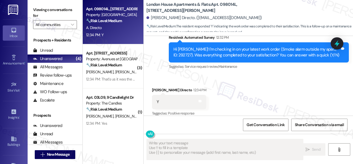
type textarea "Fetching suggested responses. Please feel free to read through the conversation…"
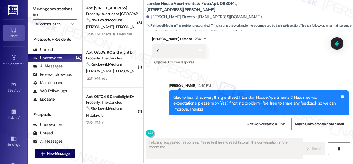
scroll to position [2, 0]
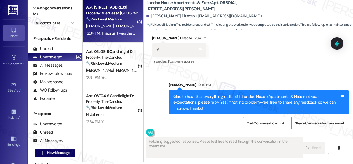
click at [124, 24] on div "D. Aylott C. Miller" at bounding box center [111, 26] width 52 height 7
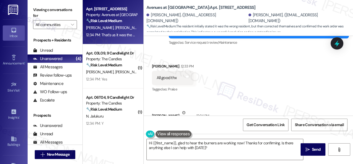
scroll to position [79, 0]
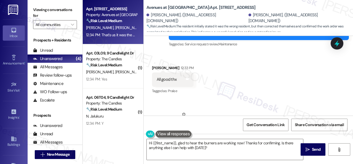
click at [164, 108] on div "Received via SMS Charity Miller Neutral 12:34 PM Wrong resident! Tags and notes…" at bounding box center [181, 129] width 66 height 44
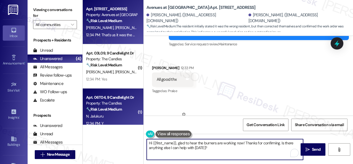
drag, startPoint x: 209, startPoint y: 150, endPoint x: 105, endPoint y: 124, distance: 107.0
click at [105, 124] on div "Apt. 6105, 12501 Broadway St Property: Avenues at Shadow Creek 🔧 Risk Level: Me…" at bounding box center [218, 82] width 270 height 164
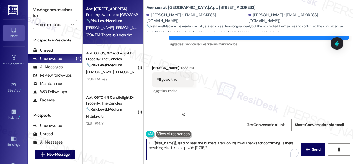
paste textarea "Thanks for your feedback. We appreciate it. Enjoy your day!"
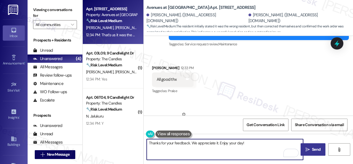
type textarea "Thanks for your feedback. We appreciate it. Enjoy your day!"
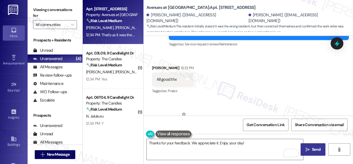
click at [306, 150] on icon "" at bounding box center [308, 149] width 4 height 4
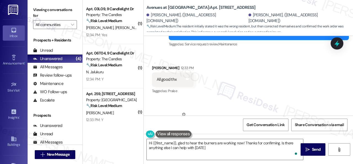
type textarea "Hi {{first_name}}, glad to hear the burners are working now! Thanks for confirm…"
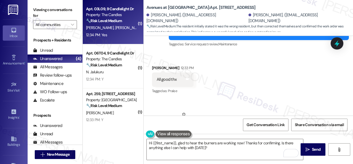
click at [120, 36] on div "12:34 PM: Yes 12:34 PM: Yes" at bounding box center [111, 34] width 52 height 7
type textarea "Fetching suggested responses. Please feel free to read through the conversation…"
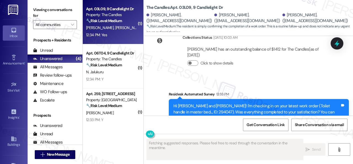
scroll to position [213, 0]
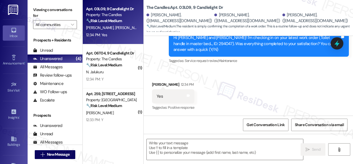
click at [149, 65] on div "Survey, sent via SMS Residesk Automated Survey 12:33 PM Hi Cole, Elliot and Wil…" at bounding box center [248, 39] width 209 height 58
click at [186, 143] on textarea at bounding box center [225, 149] width 156 height 21
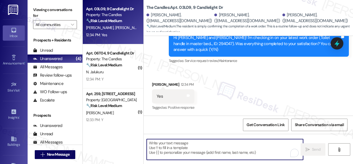
paste textarea "Glad to hear that everything is all set! If {{property}} met your expectations,…"
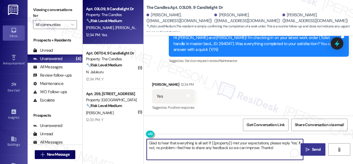
type textarea "Glad to hear that everything is all set! If {{property}} met your expectations,…"
click at [312, 147] on span "Send" at bounding box center [316, 149] width 9 height 6
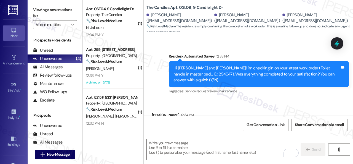
scroll to position [175, 0]
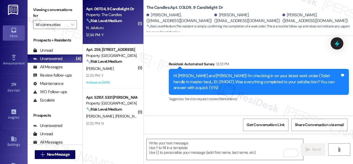
click at [116, 31] on div "N. Jalukuru" at bounding box center [111, 27] width 52 height 7
type textarea "Fetching suggested responses. Please feel free to read through the conversation…"
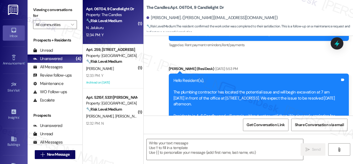
type textarea "Fetching suggested responses. Please feel free to read through the conversation…"
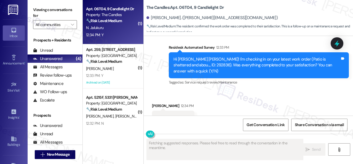
scroll to position [531, 0]
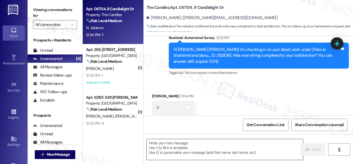
click at [184, 145] on textarea at bounding box center [225, 149] width 156 height 21
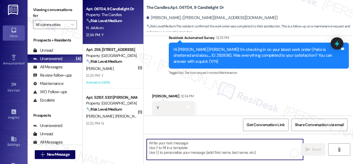
paste textarea "Glad to hear that everything is all set! If {{property}} met your expectations,…"
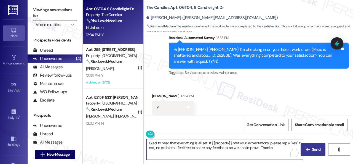
type textarea "Glad to hear that everything is all set! If {{property}} met your expectations,…"
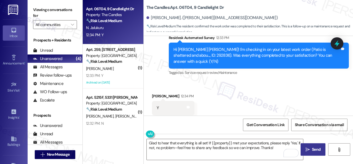
click at [306, 149] on icon "" at bounding box center [308, 149] width 4 height 4
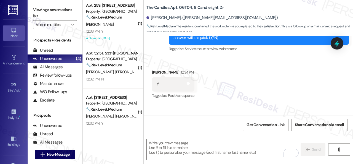
scroll to position [575, 0]
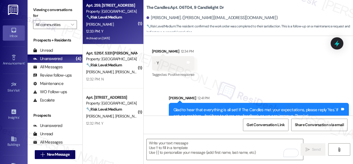
click at [120, 27] on div "M. Mcintosh" at bounding box center [111, 24] width 52 height 7
type textarea "Fetching suggested responses. Please feel free to read through the conversation…"
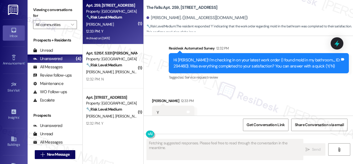
scroll to position [984, 0]
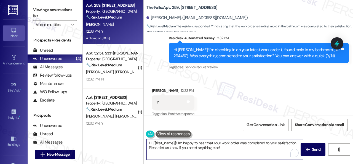
drag, startPoint x: 231, startPoint y: 148, endPoint x: 125, endPoint y: 135, distance: 106.7
click at [125, 135] on div "Apt. 259, 6565 W Foxridge Dr Property: The Falls 🔧 Risk Level: Medium The resid…" at bounding box center [218, 82] width 270 height 164
paste textarea "Glad to hear that everything is all set! If {{property}} met your expectations,…"
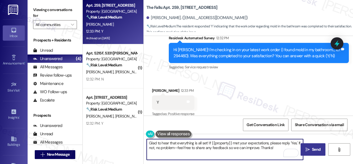
type textarea "Glad to hear that everything is all set! If {{property}} met your expectations,…"
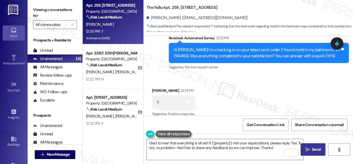
click at [311, 148] on span "Send" at bounding box center [316, 149] width 11 height 6
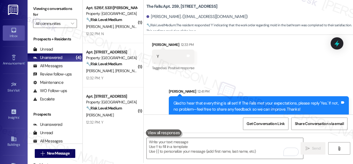
scroll to position [2, 0]
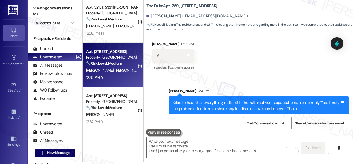
click at [127, 69] on div "D. Tabor P. Toups" at bounding box center [111, 70] width 52 height 7
type textarea "Fetching suggested responses. Please feel free to read through the conversation…"
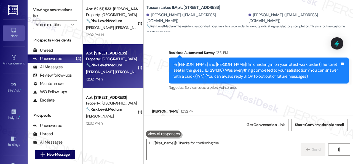
scroll to position [62, 0]
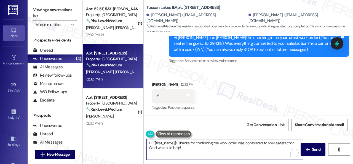
drag, startPoint x: 189, startPoint y: 150, endPoint x: 141, endPoint y: 138, distance: 49.2
click at [141, 138] on div "( 1 ) Apt. 5215F, 5331 Findley Property: Prairie Pines Townhomes 🔧 Risk Level: …" at bounding box center [218, 82] width 270 height 164
paste textarea "Glad to hear that everything is all set! If {{property}} met your expectations,…"
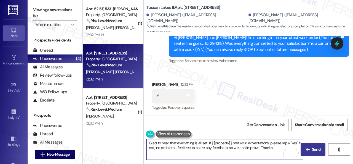
type textarea "Glad to hear that everything is all set! If {{property}} met your expectations,…"
click at [312, 150] on span "Send" at bounding box center [316, 149] width 9 height 6
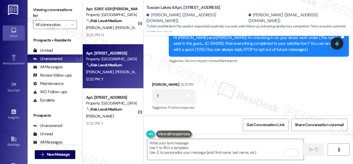
type textarea "Fetching suggested responses. Please feel free to read through the conversation…"
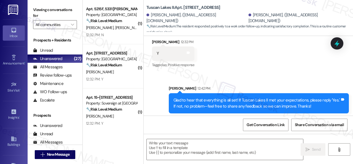
scroll to position [107, 0]
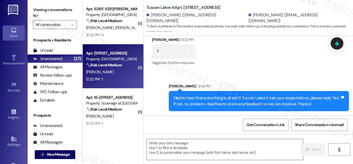
click at [121, 73] on div "R. Joseph" at bounding box center [111, 71] width 52 height 7
type textarea "Fetching suggested responses. Please feel free to read through the conversation…"
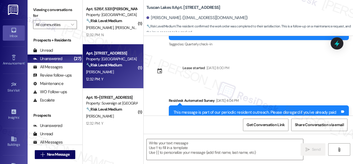
type textarea "Fetching suggested responses. Please feel free to read through the conversation…"
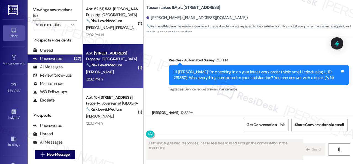
scroll to position [1560, 0]
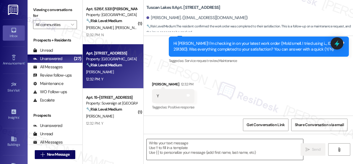
click at [187, 144] on textarea at bounding box center [225, 149] width 156 height 21
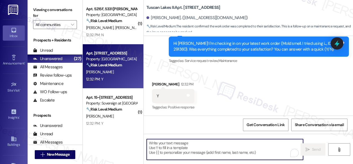
paste textarea "Glad to hear that everything is all set! If {{property}} met your expectations,…"
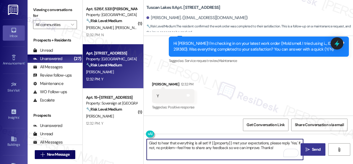
type textarea "Glad to hear that everything is all set! If {{property}} met your expectations,…"
click at [313, 148] on span "Send" at bounding box center [316, 149] width 9 height 6
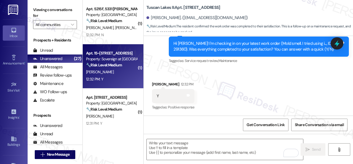
click at [122, 76] on div "12:32 PM: Y 12:32 PM: Y" at bounding box center [111, 79] width 52 height 7
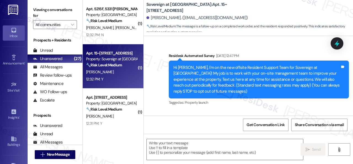
type textarea "Fetching suggested responses. Please feel free to read through the conversation…"
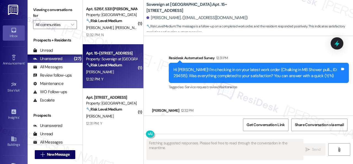
scroll to position [914, 0]
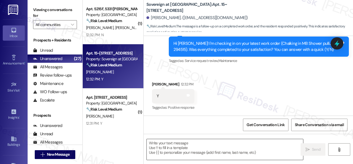
click at [207, 147] on textarea at bounding box center [225, 149] width 156 height 21
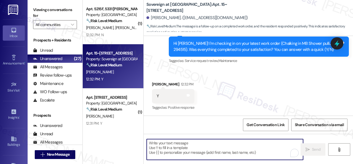
paste textarea "Glad to hear that everything is all set! If {{property}} met your expectations,…"
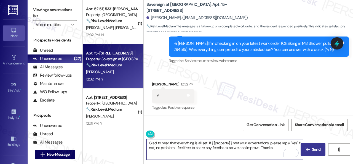
type textarea "Glad to hear that everything is all set! If {{property}} met your expectations,…"
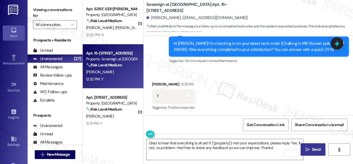
click at [312, 150] on span "Send" at bounding box center [316, 149] width 9 height 6
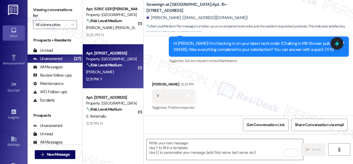
click at [116, 76] on div "12:31 PM: Y 12:31 PM: Y" at bounding box center [111, 79] width 52 height 7
type textarea "Fetching suggested responses. Please feel free to read through the conversation…"
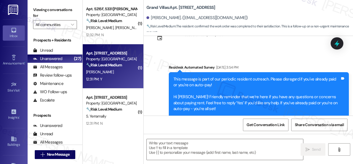
type textarea "Fetching suggested responses. Please feel free to read through the conversation…"
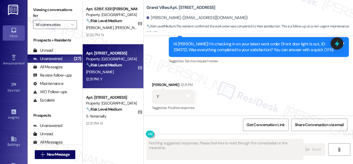
scroll to position [376, 0]
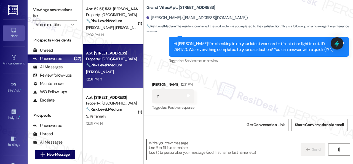
click at [186, 145] on textarea at bounding box center [225, 149] width 156 height 21
paste textarea "Glad to hear that everything is all set! If {{property}} met your expectations,…"
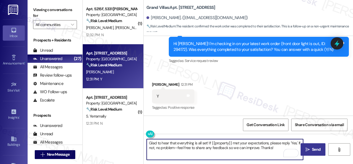
type textarea "Glad to hear that everything is all set! If {{property}} met your expectations,…"
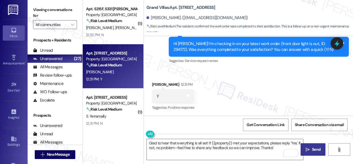
click at [312, 147] on span "Send" at bounding box center [316, 149] width 9 height 6
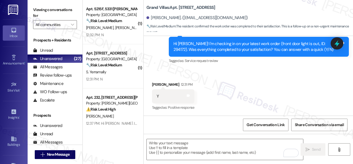
scroll to position [421, 0]
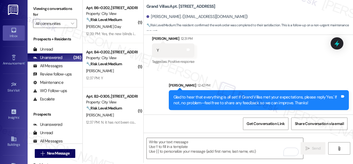
scroll to position [2, 0]
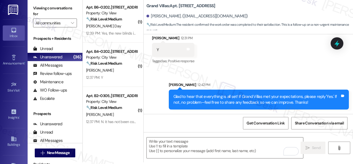
drag, startPoint x: 109, startPoint y: 75, endPoint x: 143, endPoint y: 69, distance: 34.7
click at [110, 75] on div "12:37 PM: Y 12:37 PM: Y" at bounding box center [111, 77] width 52 height 7
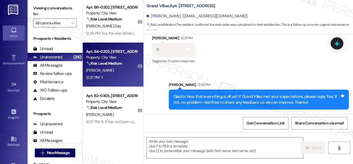
type textarea "Fetching suggested responses. Please feel free to read through the conversation…"
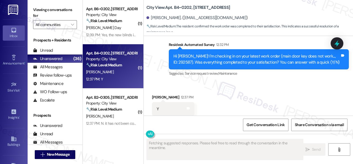
scroll to position [4759, 0]
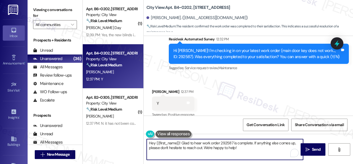
drag, startPoint x: 168, startPoint y: 143, endPoint x: 124, endPoint y: 132, distance: 45.0
click at [124, 132] on div "( 1 ) Apt. B6~0202, [STREET_ADDRESS] Property: City View 🔧 Risk Level: Medium T…" at bounding box center [218, 82] width 270 height 164
paste textarea "We're glad to hear everything’s taken care of. If your experience at {{property…"
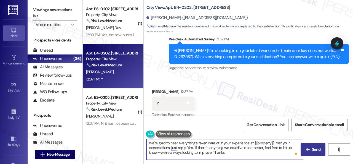
type textarea "We're glad to hear everything’s taken care of. If your experience at {{property…"
click at [313, 148] on span "Send" at bounding box center [316, 149] width 9 height 6
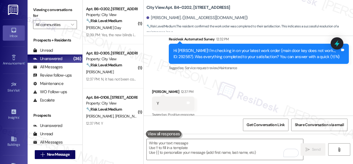
drag, startPoint x: 158, startPoint y: 53, endPoint x: 163, endPoint y: 45, distance: 9.3
click at [158, 53] on div "Survey, sent via SMS Residesk Automated Survey 12:32 PM Hi [PERSON_NAME]! I'm c…" at bounding box center [248, 50] width 209 height 52
